Goal: Information Seeking & Learning: Learn about a topic

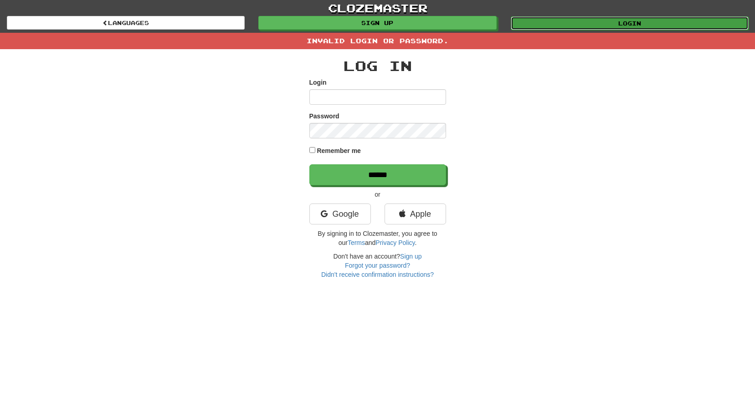
click at [568, 22] on link "Login" at bounding box center [630, 23] width 238 height 14
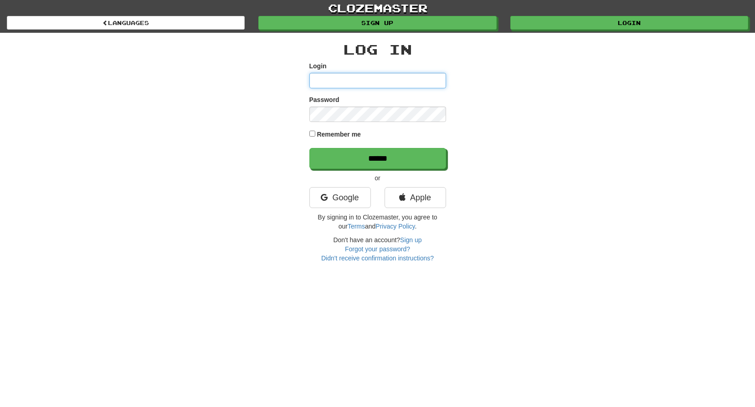
type input "**********"
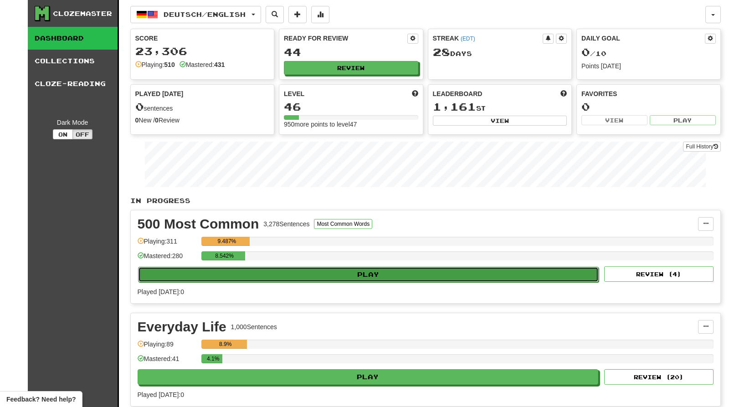
click at [412, 267] on button "Play" at bounding box center [368, 274] width 461 height 15
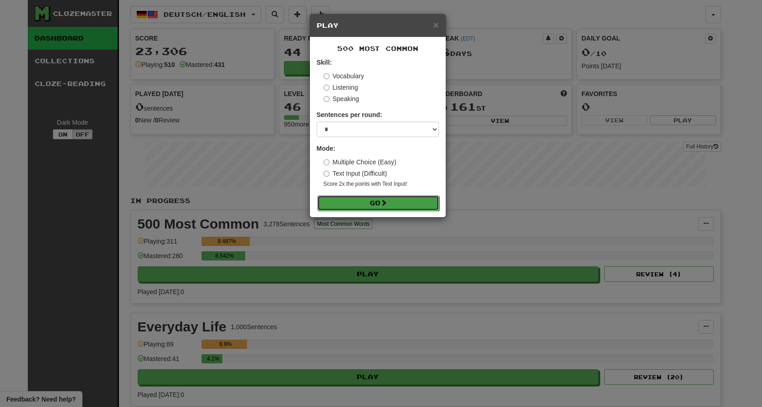
click at [375, 200] on button "Go" at bounding box center [378, 202] width 122 height 15
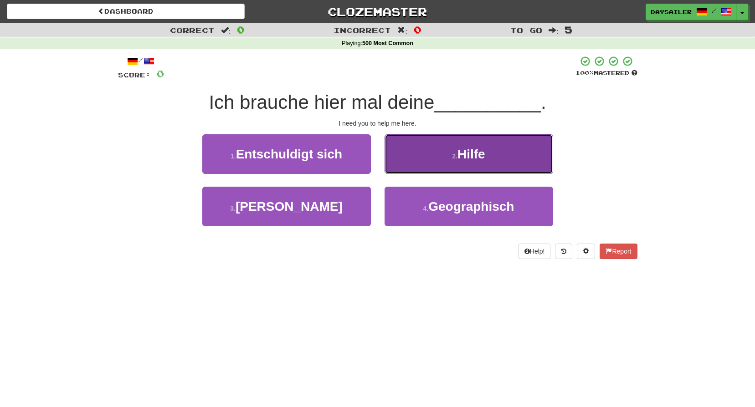
click at [449, 157] on button "2 . Hilfe" at bounding box center [469, 154] width 169 height 40
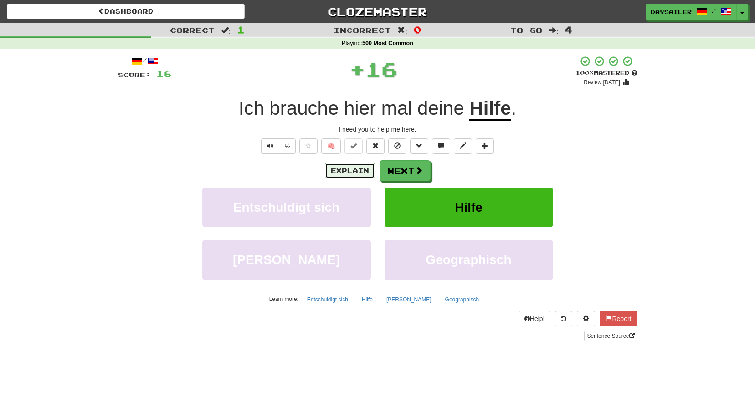
click at [347, 170] on button "Explain" at bounding box center [350, 170] width 50 height 15
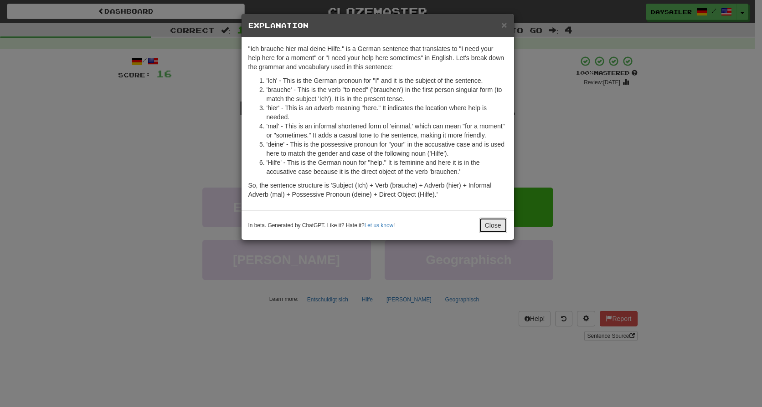
click at [489, 223] on button "Close" at bounding box center [493, 225] width 28 height 15
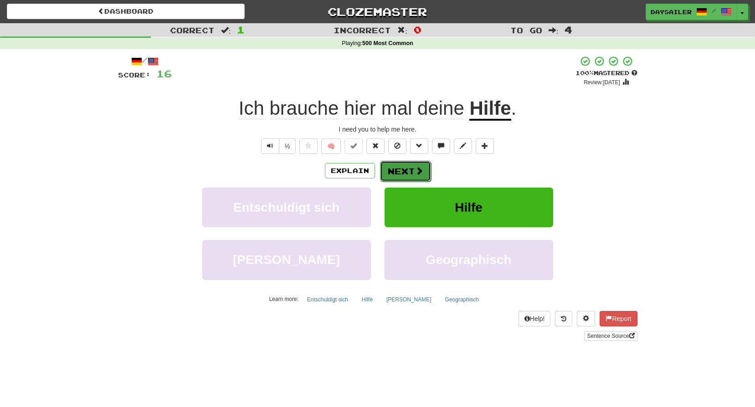
click at [420, 169] on span at bounding box center [419, 171] width 8 height 8
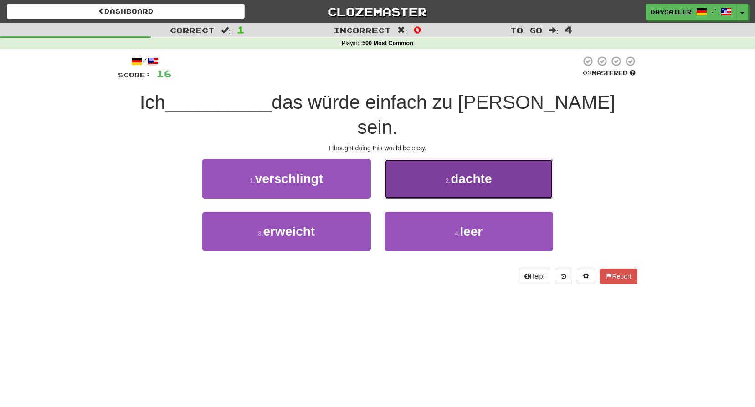
click at [437, 159] on button "2 . dachte" at bounding box center [469, 179] width 169 height 40
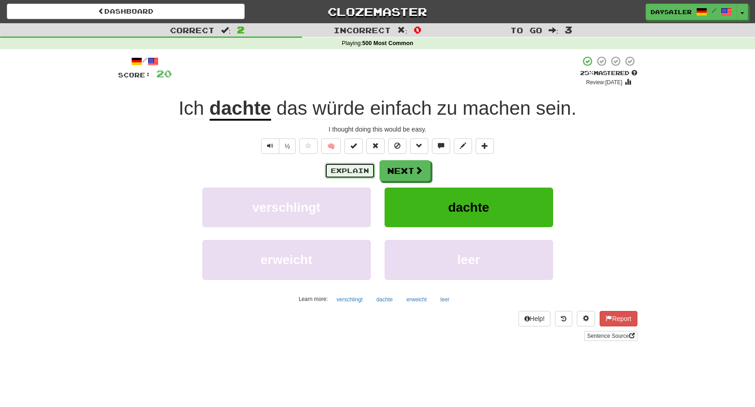
click at [358, 164] on button "Explain" at bounding box center [350, 170] width 50 height 15
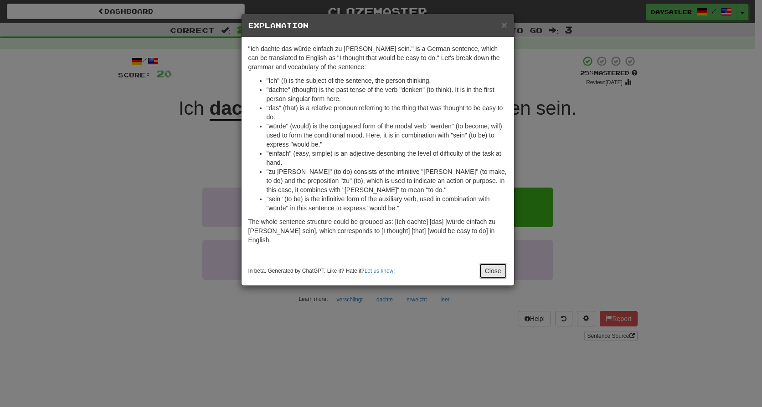
click at [491, 263] on button "Close" at bounding box center [493, 270] width 28 height 15
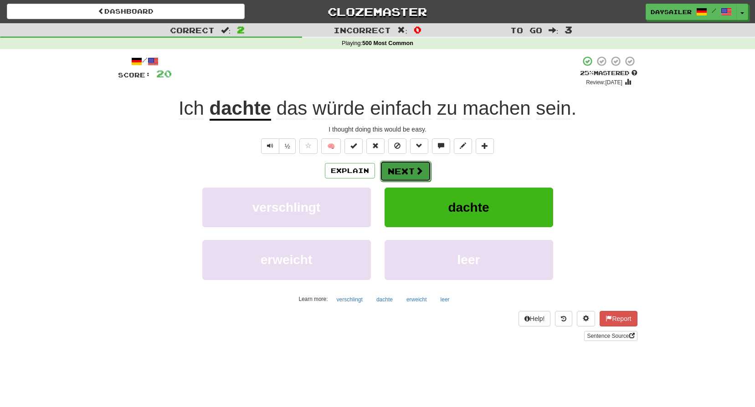
click at [414, 176] on button "Next" at bounding box center [405, 171] width 51 height 21
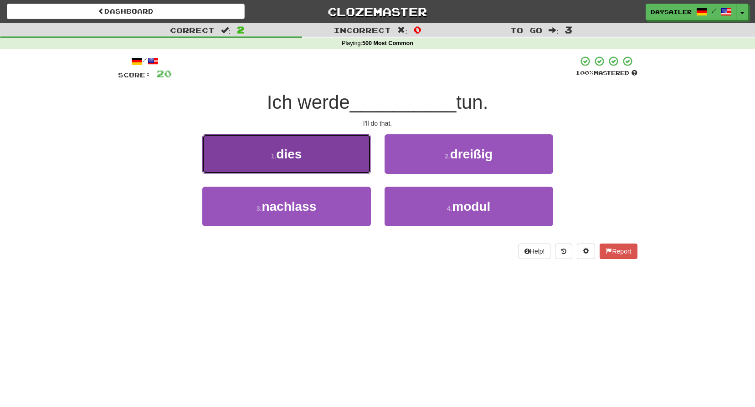
click at [300, 150] on span "dies" at bounding box center [289, 154] width 26 height 14
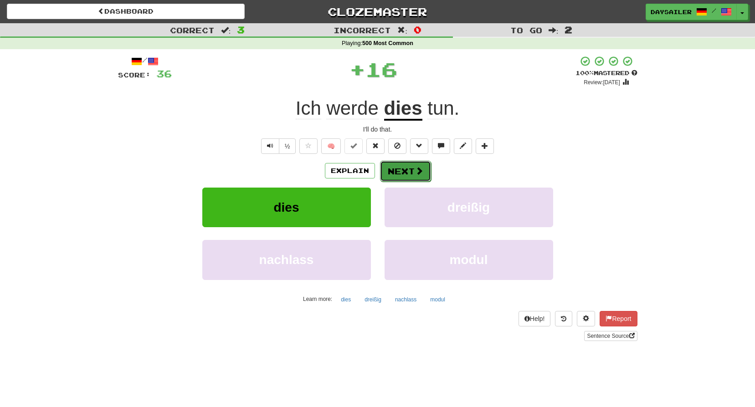
click at [390, 168] on button "Next" at bounding box center [405, 171] width 51 height 21
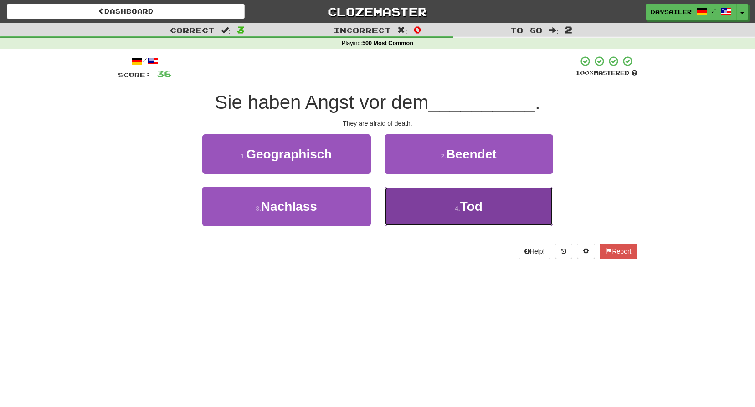
click at [444, 198] on button "4 . Tod" at bounding box center [469, 207] width 169 height 40
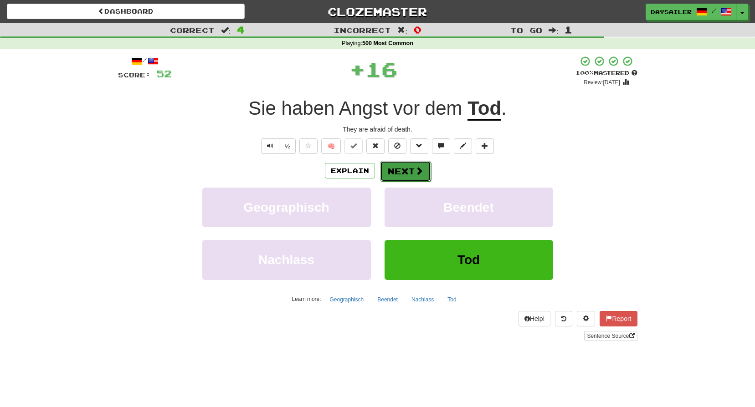
click at [409, 170] on button "Next" at bounding box center [405, 171] width 51 height 21
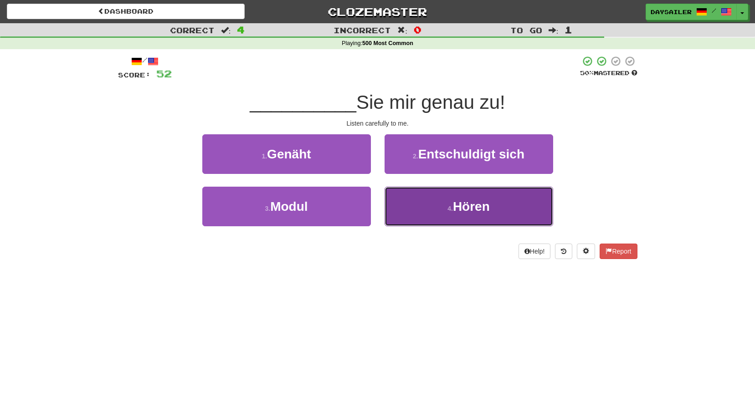
click at [438, 200] on button "4 . Hören" at bounding box center [469, 207] width 169 height 40
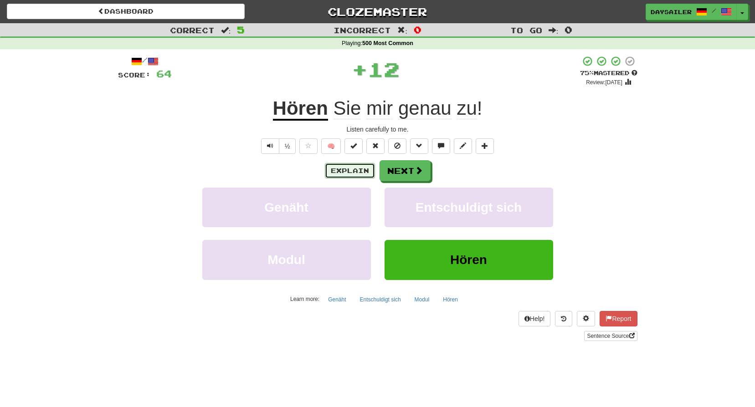
click at [367, 168] on button "Explain" at bounding box center [350, 170] width 50 height 15
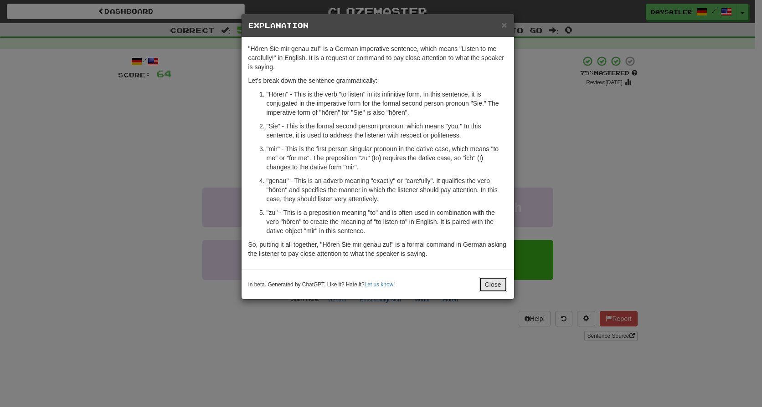
click at [489, 282] on button "Close" at bounding box center [493, 284] width 28 height 15
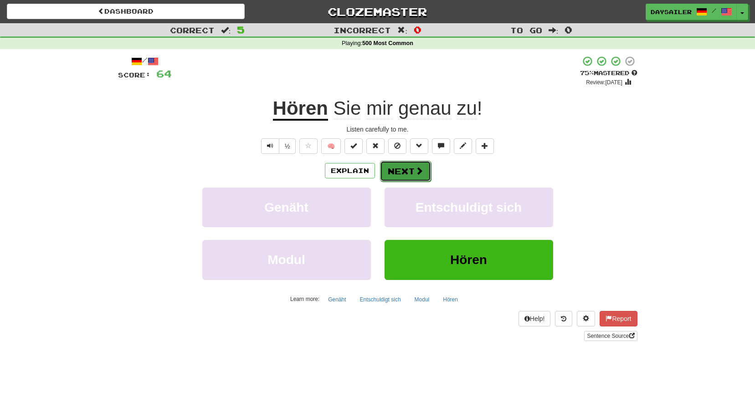
click at [415, 175] on span at bounding box center [419, 171] width 8 height 8
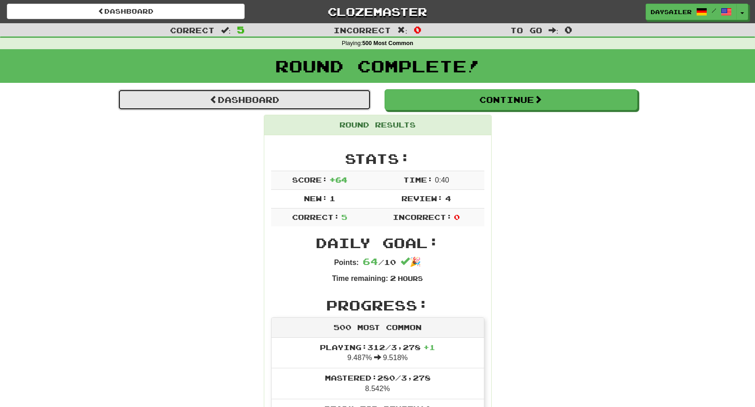
click at [278, 96] on link "Dashboard" at bounding box center [244, 99] width 253 height 21
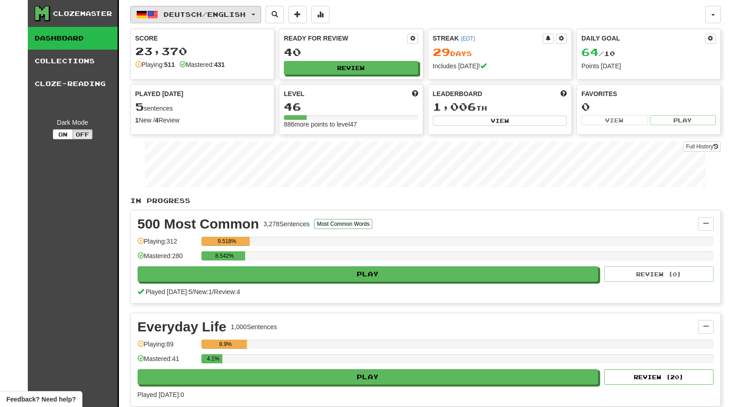
click at [177, 12] on span "Deutsch / English" at bounding box center [205, 14] width 82 height 8
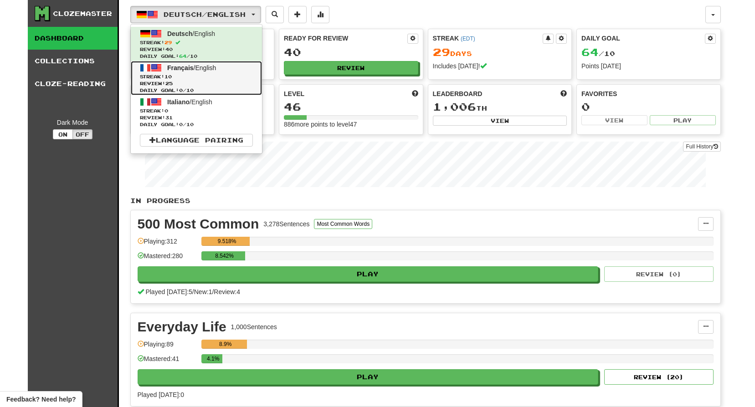
click at [190, 70] on span "Français" at bounding box center [180, 67] width 26 height 7
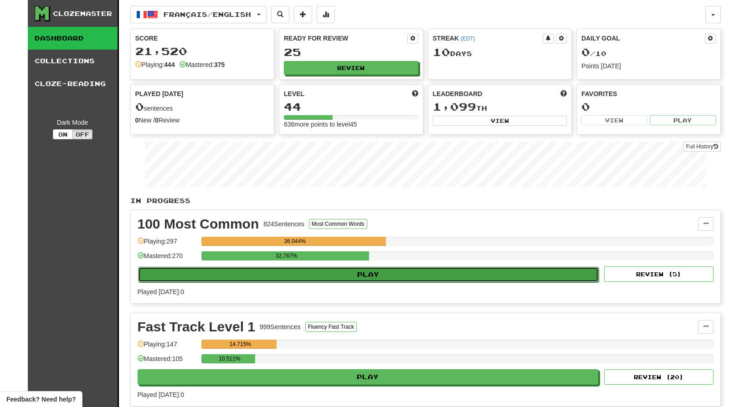
click at [434, 275] on button "Play" at bounding box center [368, 274] width 461 height 15
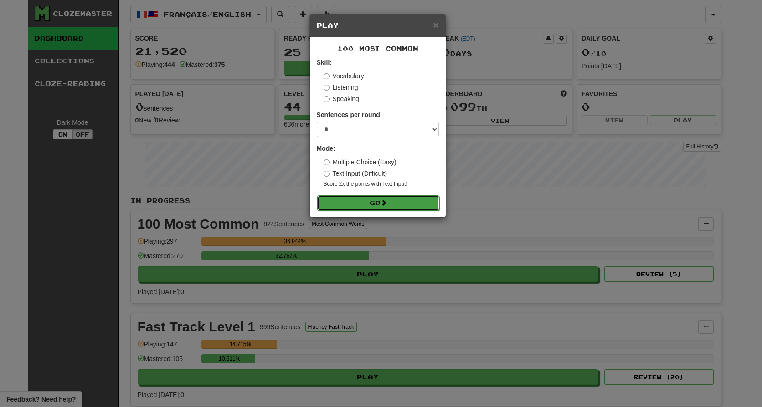
click at [389, 206] on button "Go" at bounding box center [378, 202] width 122 height 15
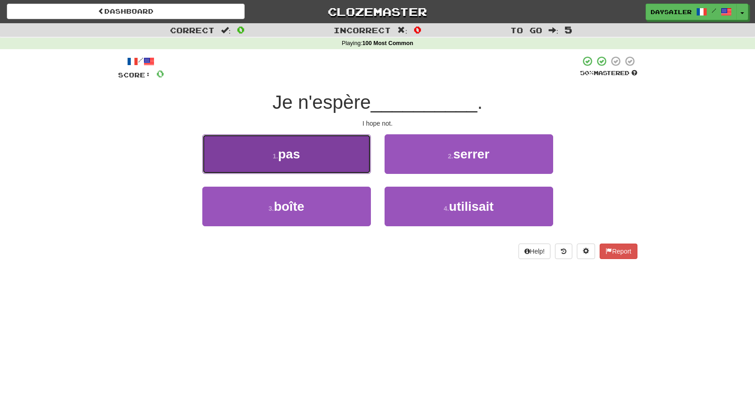
click at [331, 146] on button "1 . pas" at bounding box center [286, 154] width 169 height 40
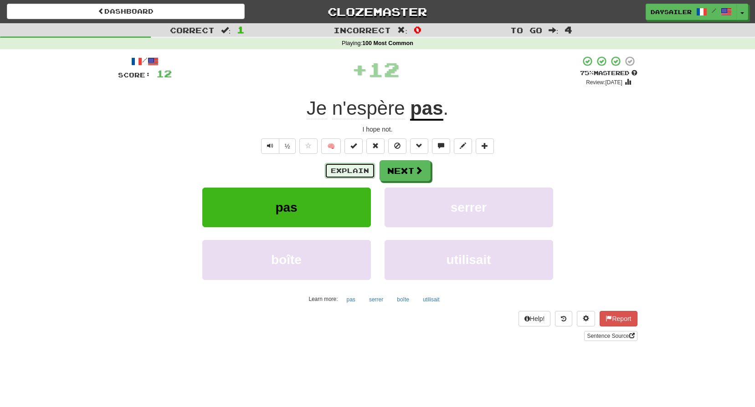
click at [361, 171] on button "Explain" at bounding box center [350, 170] width 50 height 15
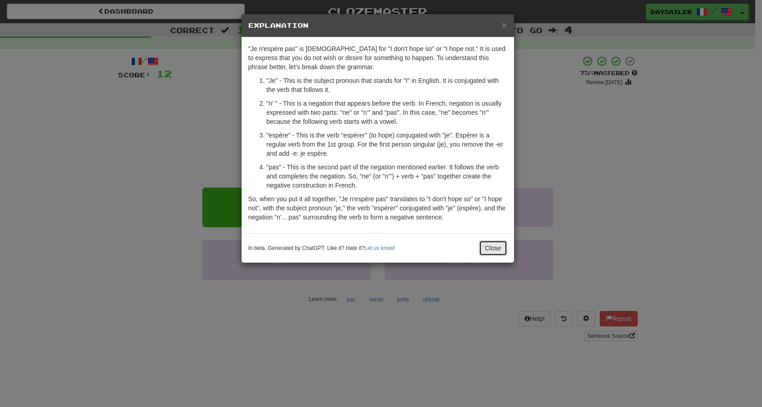
click at [497, 249] on button "Close" at bounding box center [493, 248] width 28 height 15
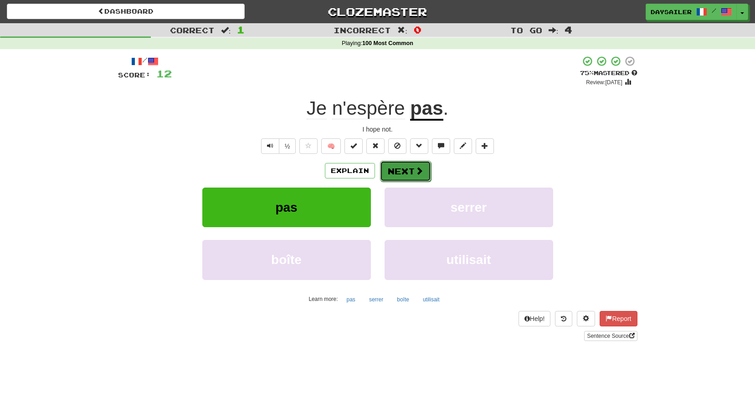
click at [391, 166] on button "Next" at bounding box center [405, 171] width 51 height 21
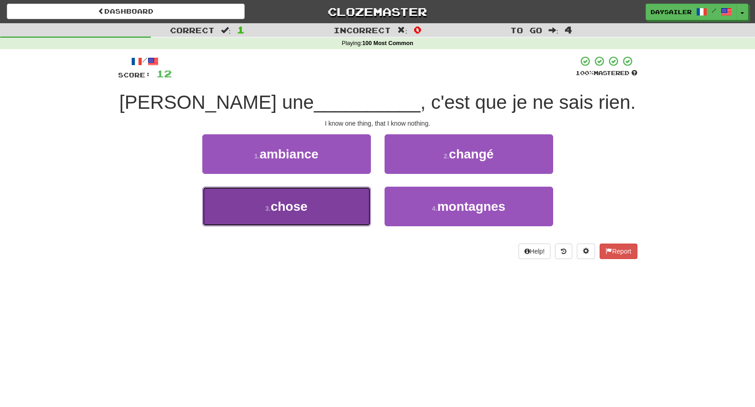
click at [304, 202] on span "chose" at bounding box center [289, 207] width 37 height 14
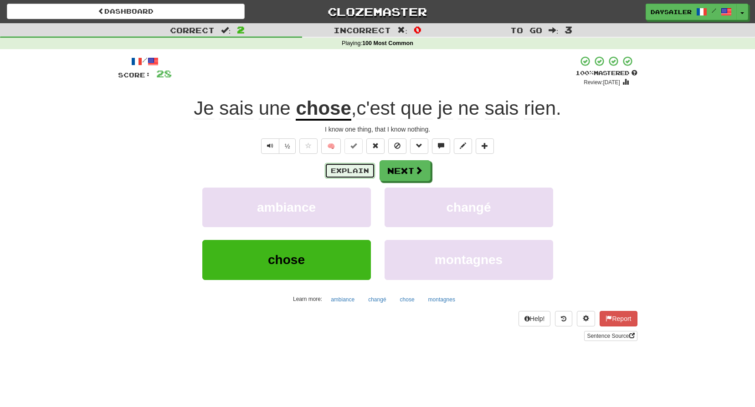
click at [348, 172] on button "Explain" at bounding box center [350, 170] width 50 height 15
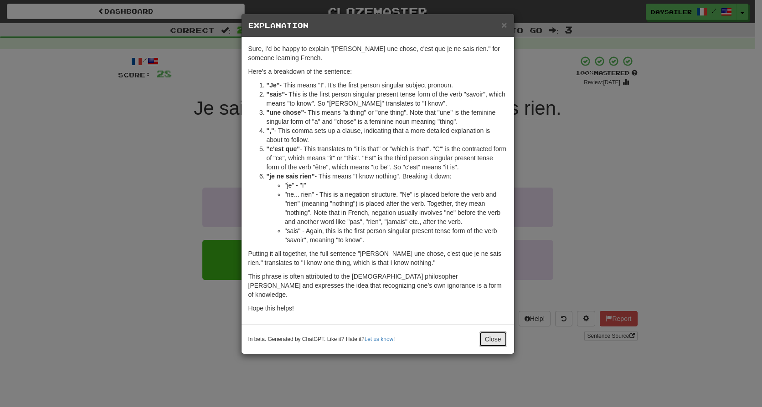
click at [485, 332] on button "Close" at bounding box center [493, 339] width 28 height 15
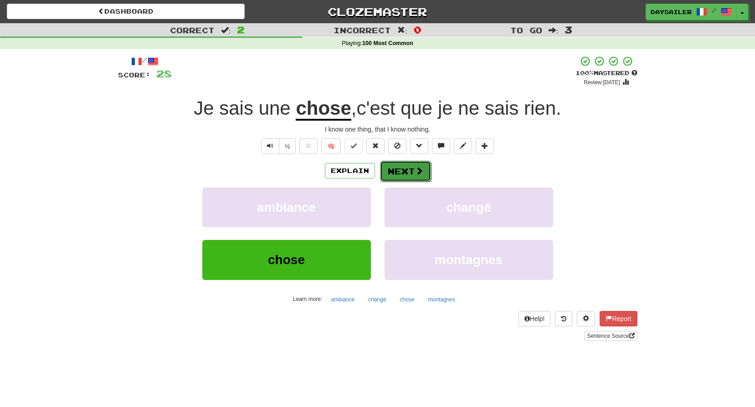
click at [386, 170] on button "Next" at bounding box center [405, 171] width 51 height 21
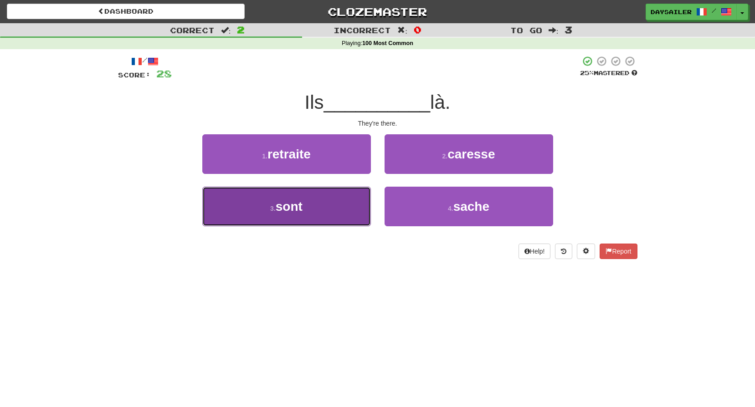
click at [290, 203] on span "sont" at bounding box center [289, 207] width 27 height 14
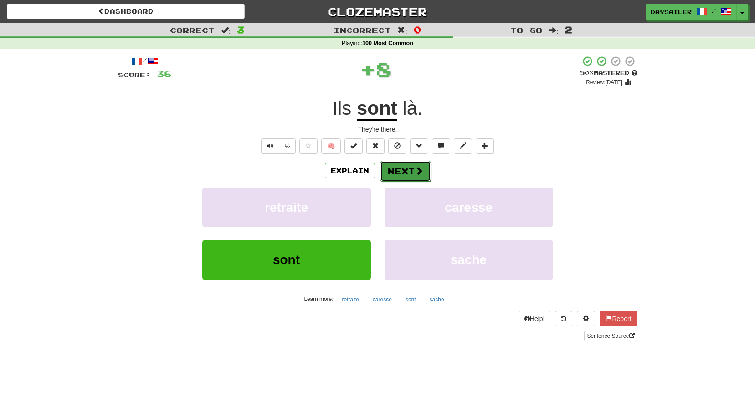
click at [389, 172] on button "Next" at bounding box center [405, 171] width 51 height 21
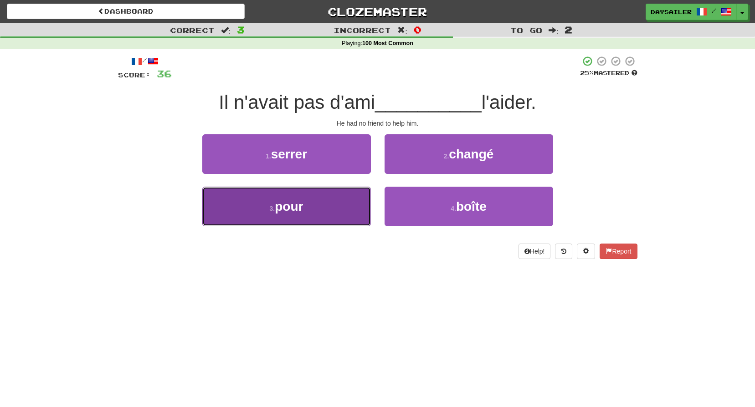
click at [303, 205] on span "pour" at bounding box center [289, 207] width 28 height 14
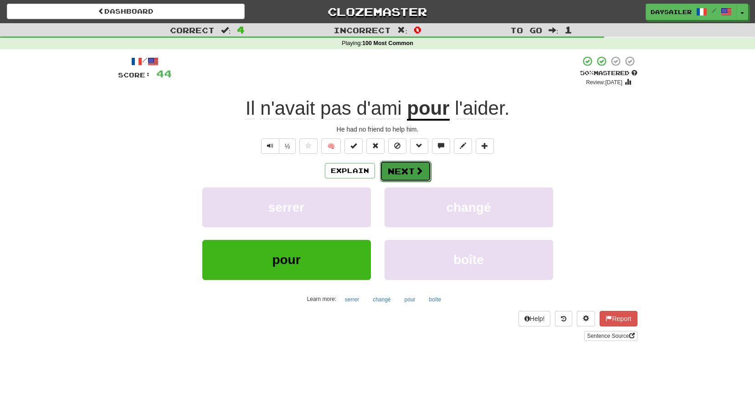
click at [403, 168] on button "Next" at bounding box center [405, 171] width 51 height 21
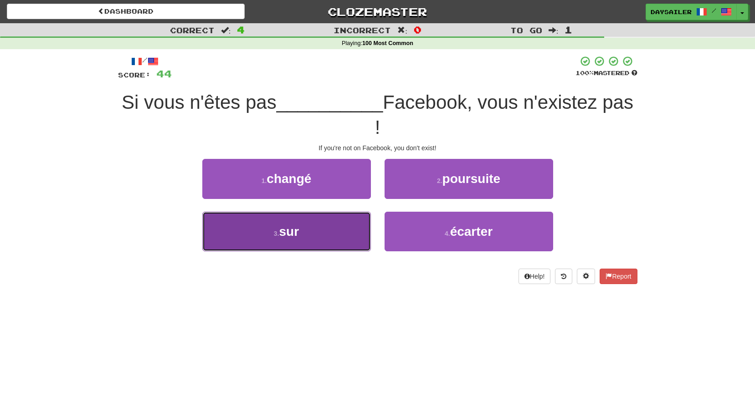
click at [311, 226] on button "3 . sur" at bounding box center [286, 232] width 169 height 40
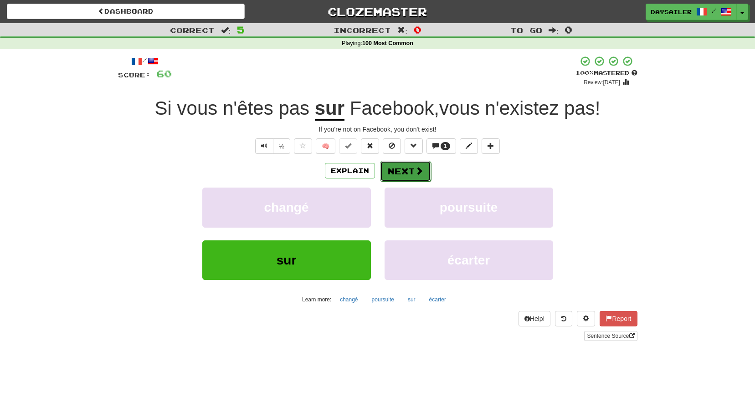
click at [397, 170] on button "Next" at bounding box center [405, 171] width 51 height 21
